Goal: Check status: Check status

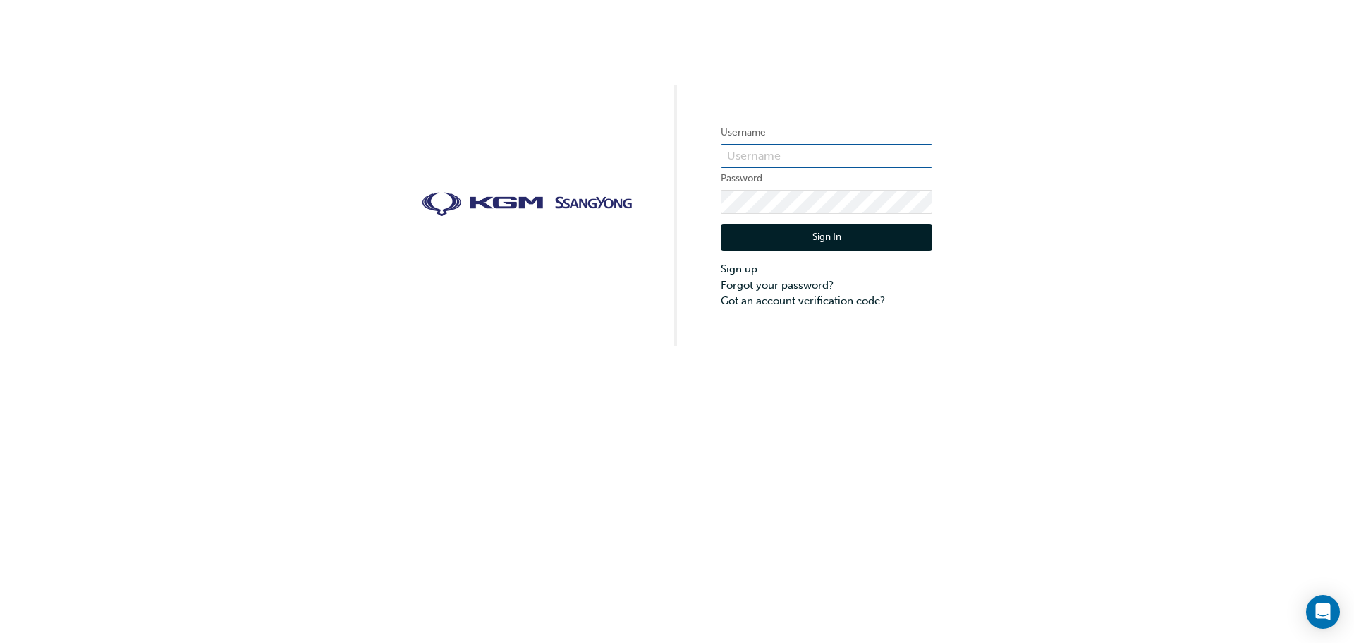
click at [788, 149] on input "text" at bounding box center [827, 156] width 212 height 24
type input "apegios"
click button "Sign In" at bounding box center [827, 237] width 212 height 27
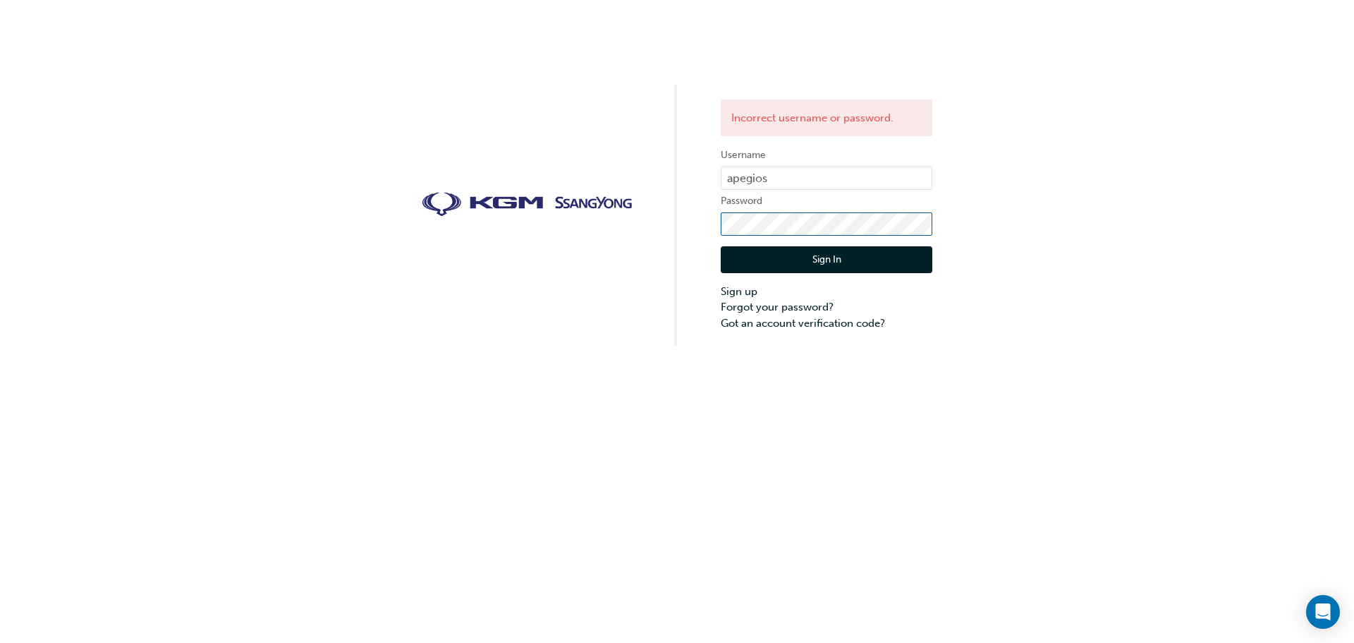
click button "Sign In" at bounding box center [827, 259] width 212 height 27
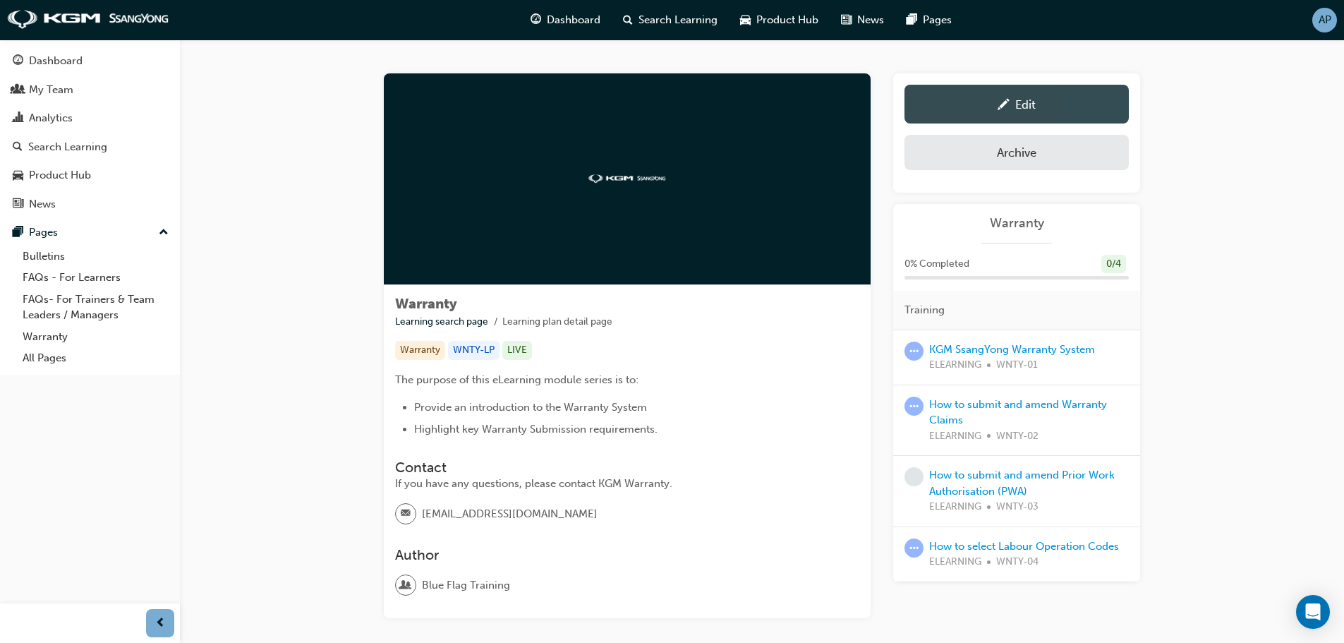
click at [1022, 104] on div "Edit" at bounding box center [1025, 104] width 20 height 14
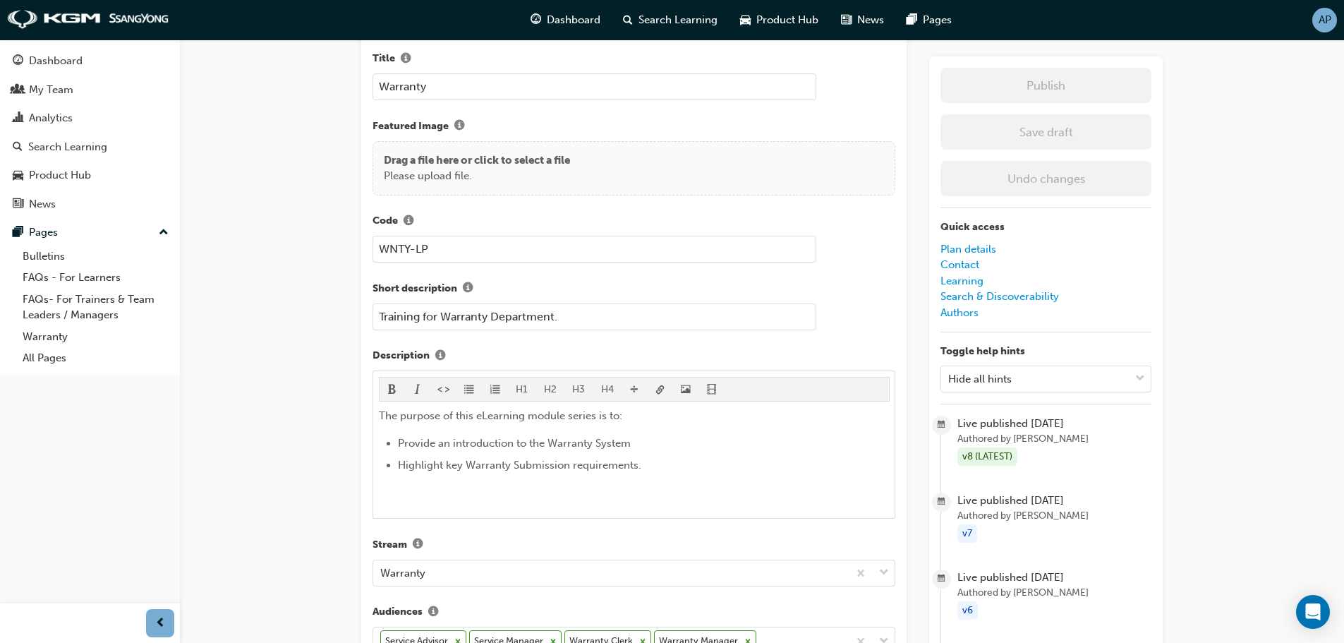
scroll to position [48, 0]
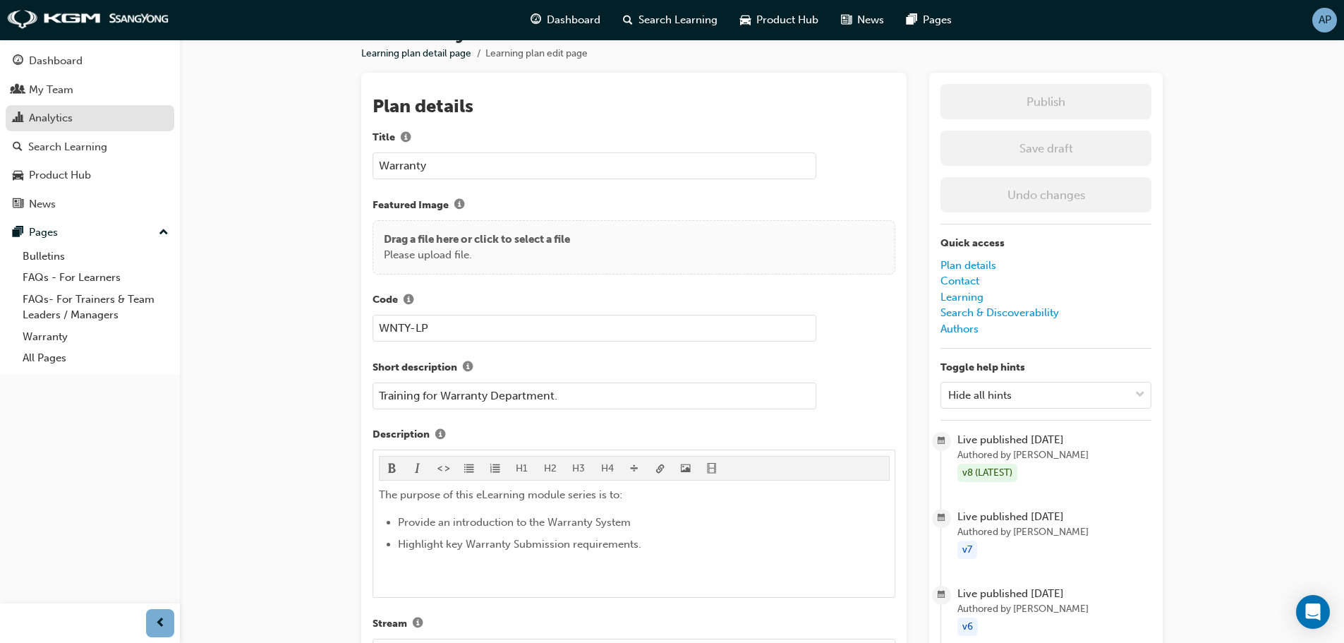
click at [55, 113] on div "Analytics" at bounding box center [51, 118] width 44 height 16
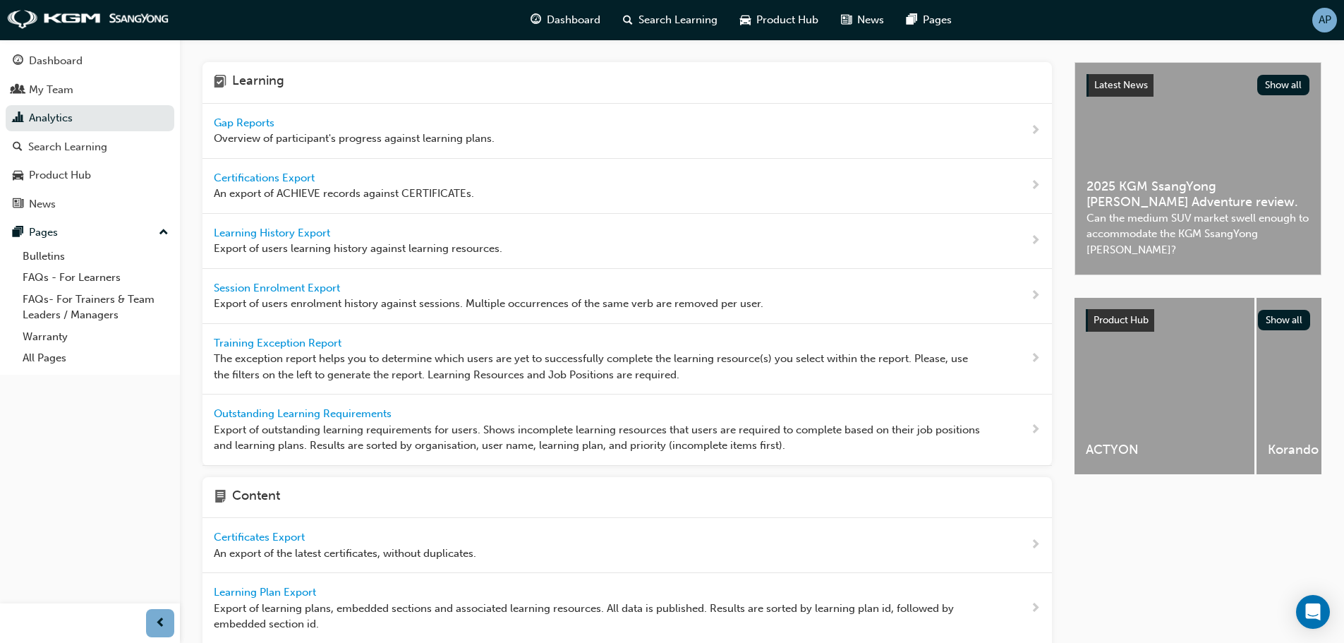
click at [320, 135] on span "Overview of participant's progress against learning plans." at bounding box center [354, 138] width 281 height 16
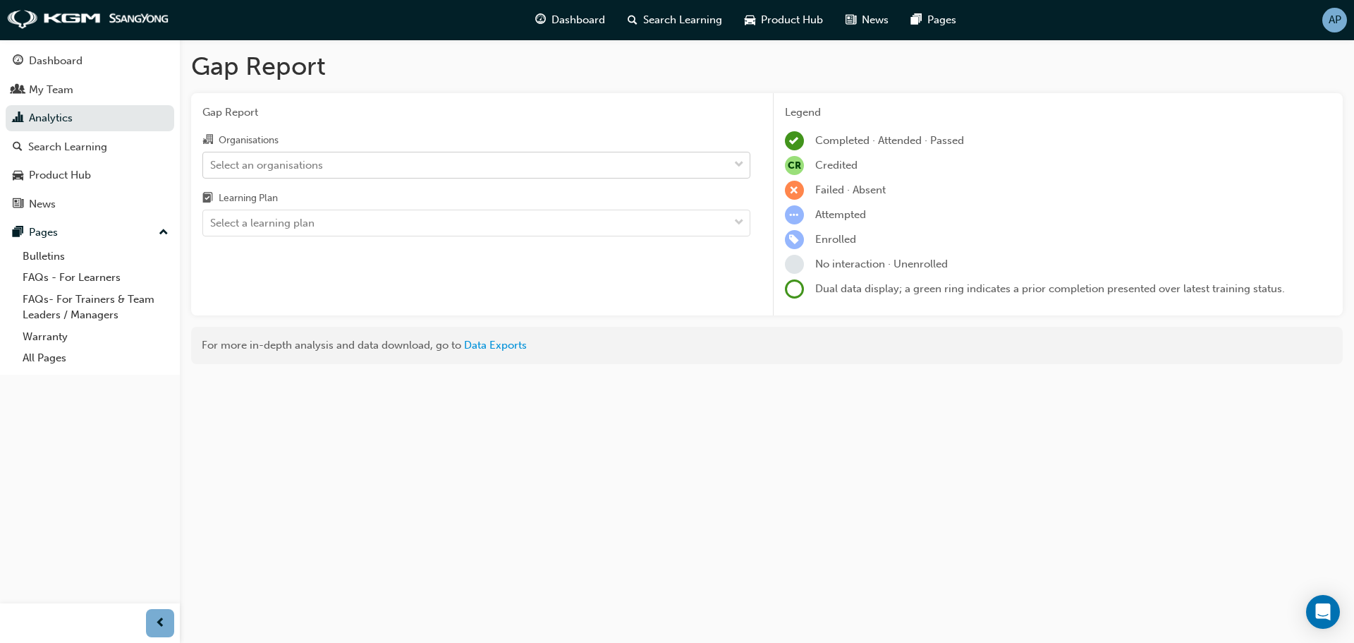
click at [300, 162] on div "Select an organisations" at bounding box center [266, 165] width 113 height 16
click at [212, 162] on input "Organisations Select an organisations" at bounding box center [210, 164] width 1 height 12
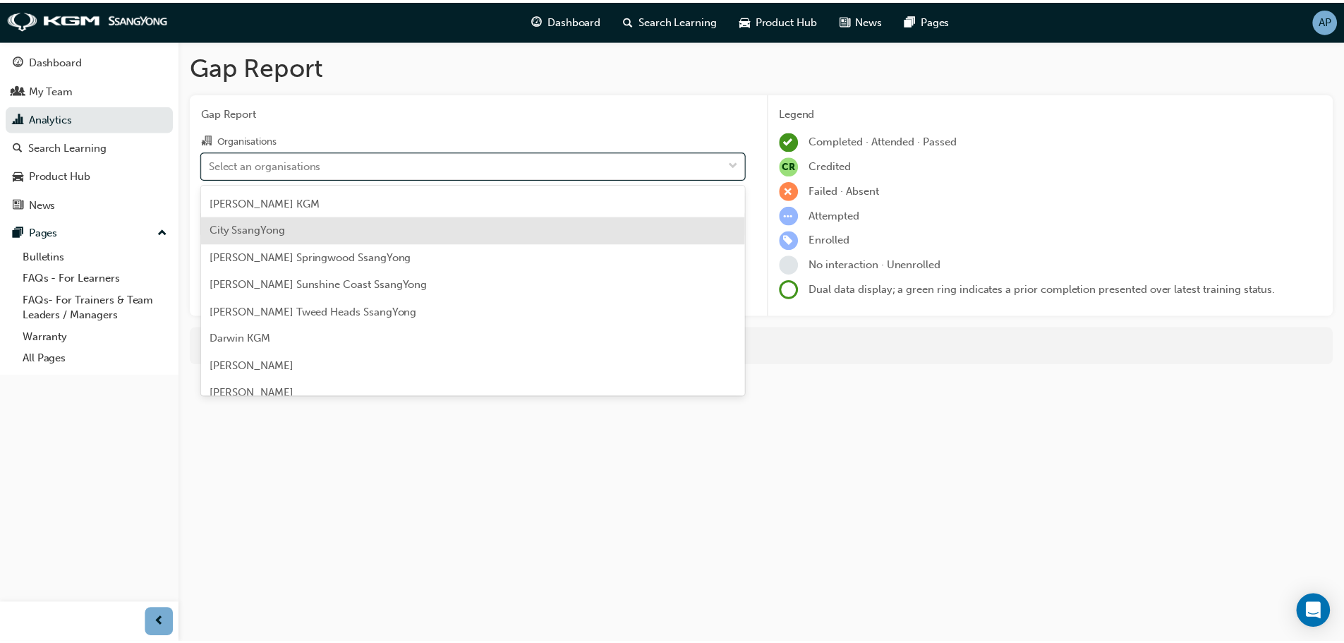
scroll to position [353, 0]
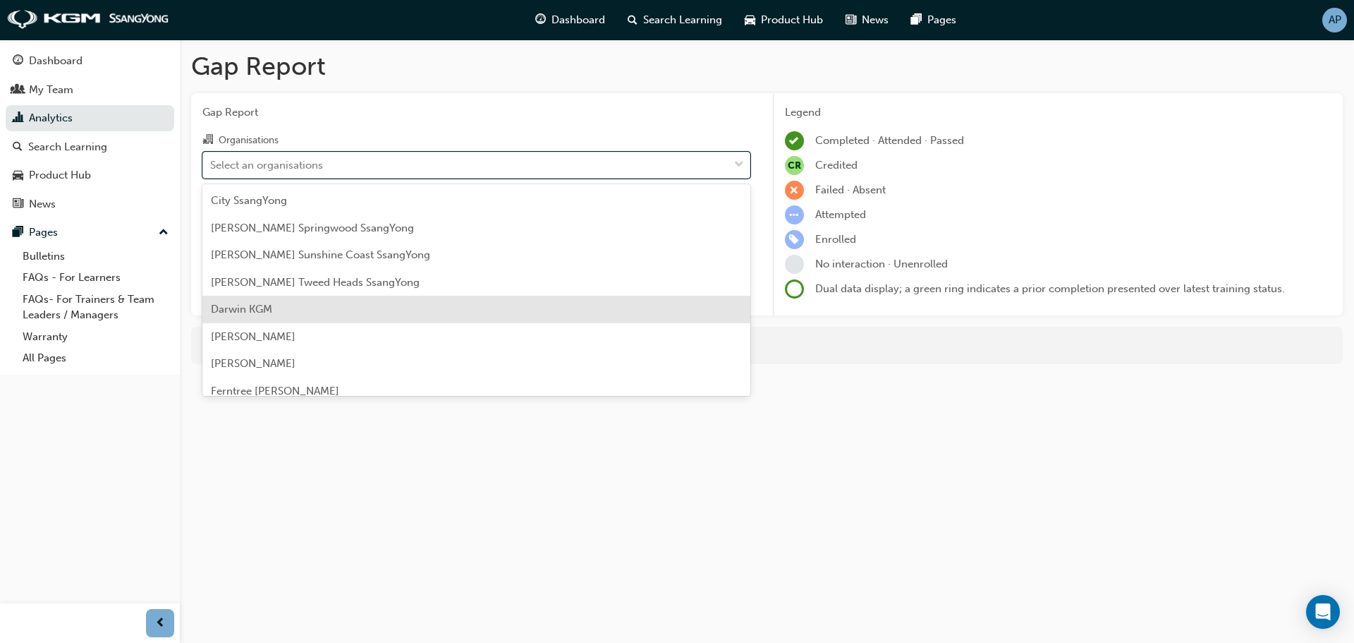
click at [266, 315] on span "Darwin KGM" at bounding box center [241, 309] width 61 height 13
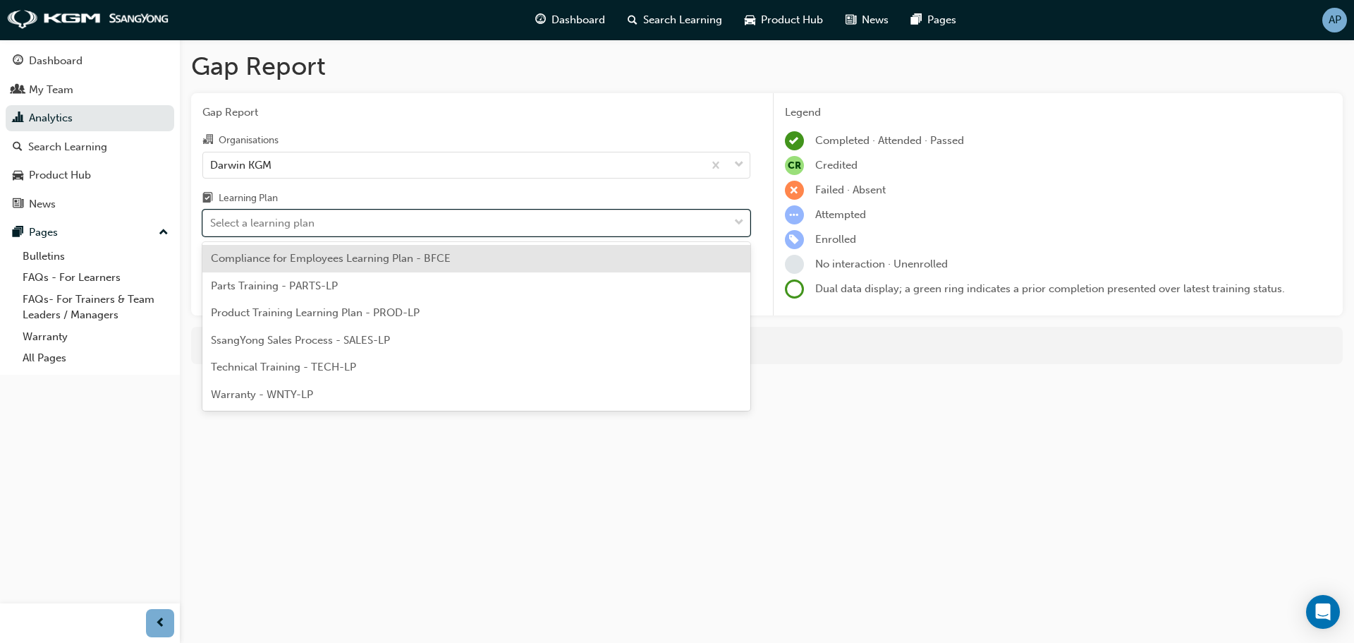
click at [303, 223] on div "Select a learning plan" at bounding box center [262, 223] width 104 height 16
click at [212, 223] on input "Learning Plan option Compliance for Employees Learning Plan - BFCE focused, 1 o…" at bounding box center [210, 223] width 1 height 12
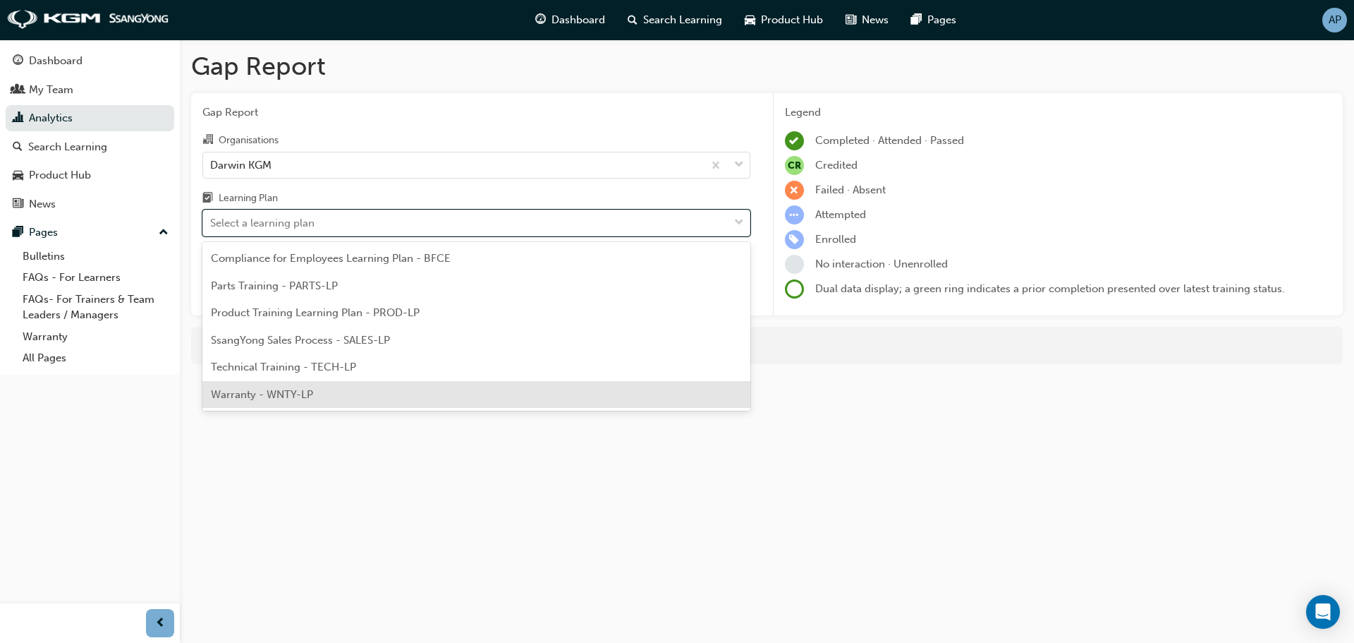
click at [315, 389] on div "Warranty - WNTY-LP" at bounding box center [476, 395] width 548 height 28
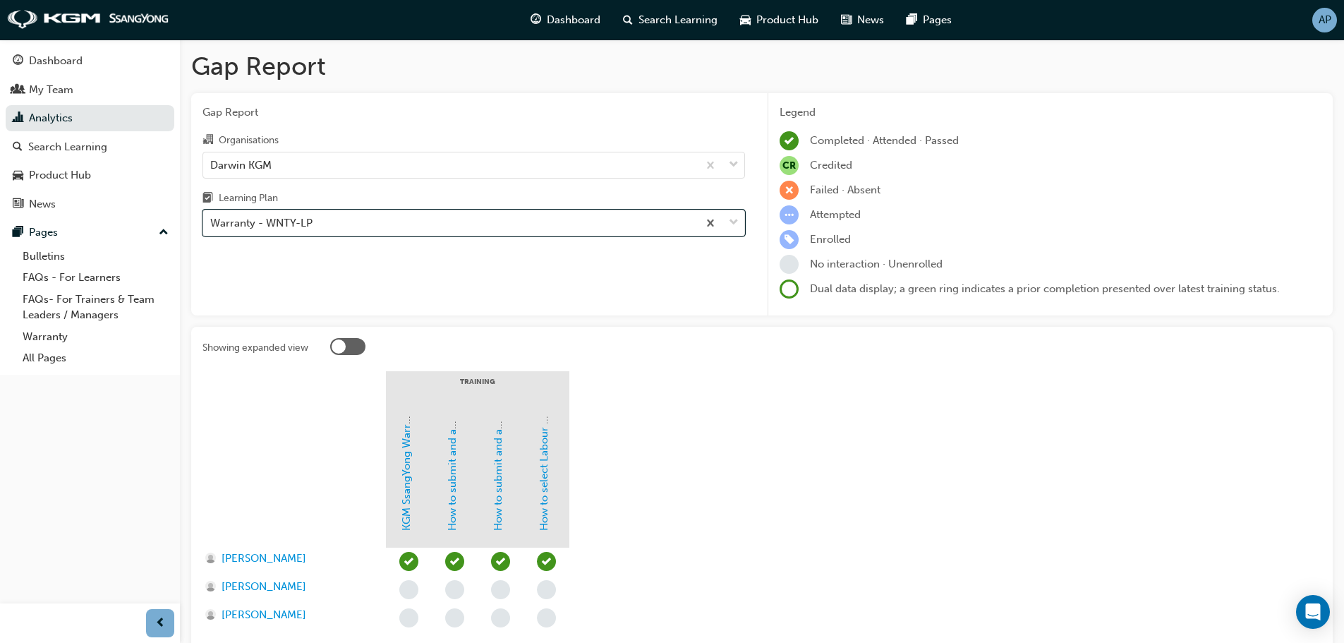
scroll to position [118, 0]
